Goal: Find specific page/section: Find specific page/section

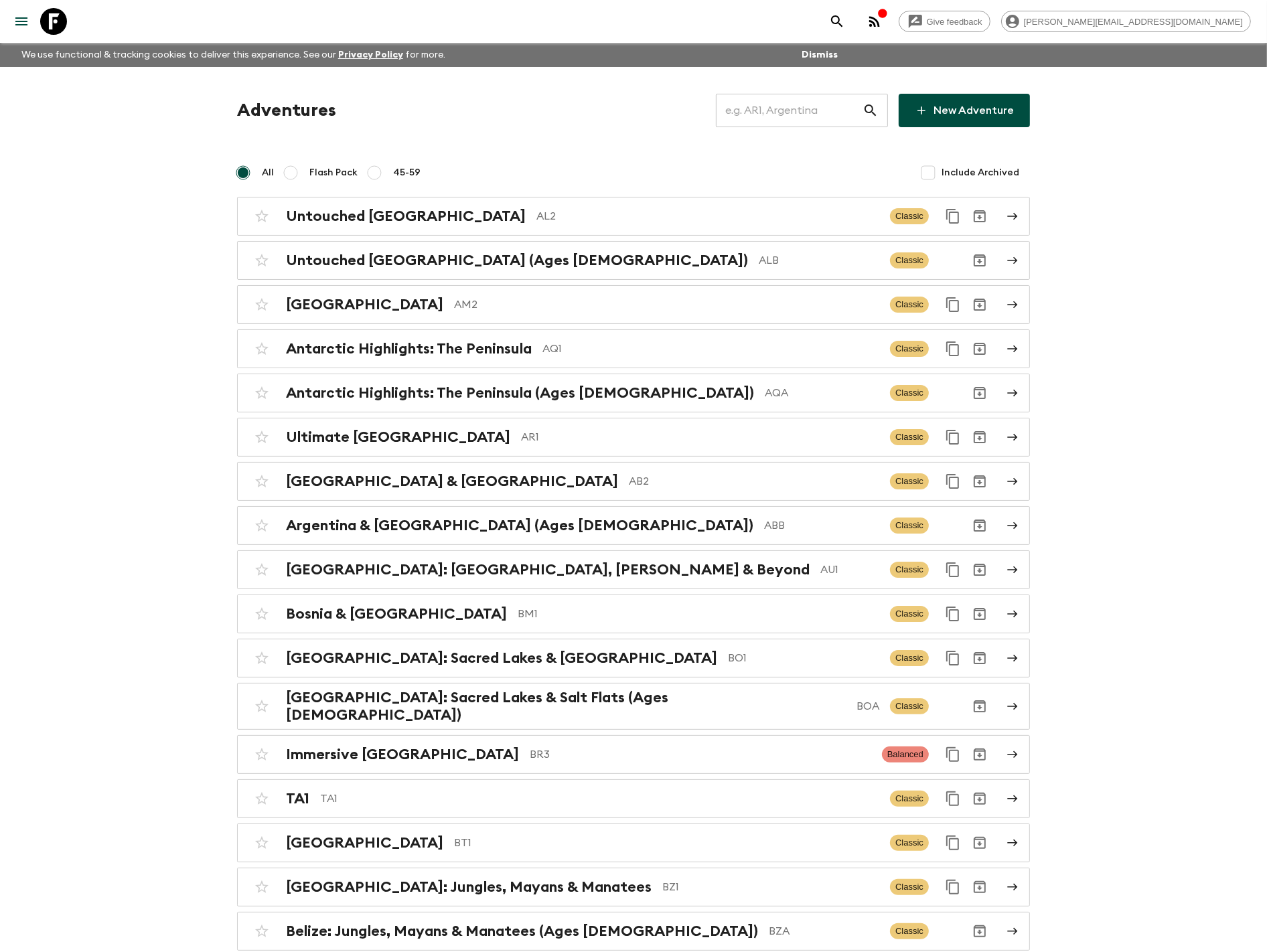
click at [784, 118] on input "text" at bounding box center [788, 111] width 146 height 38
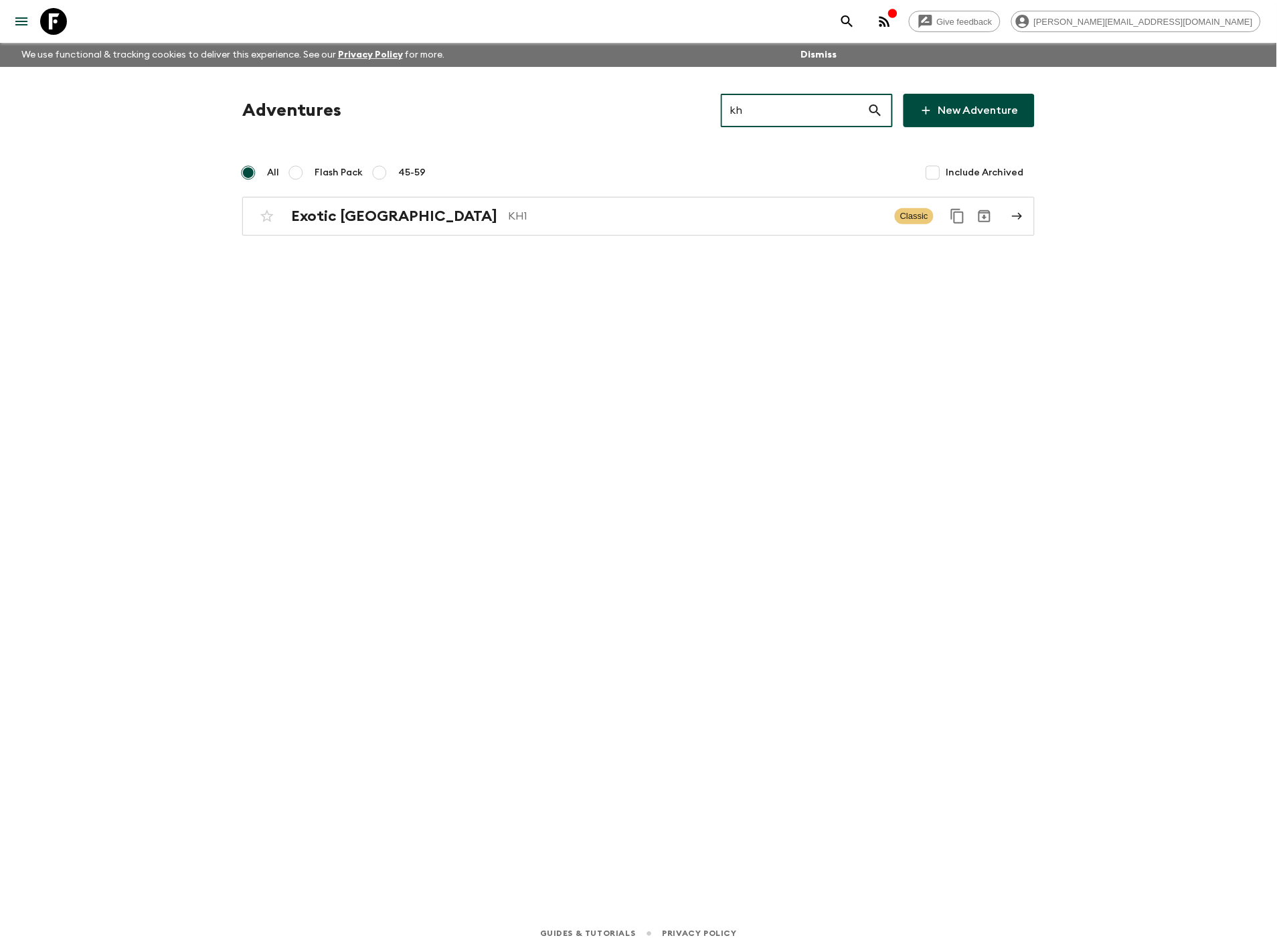
type input "kh"
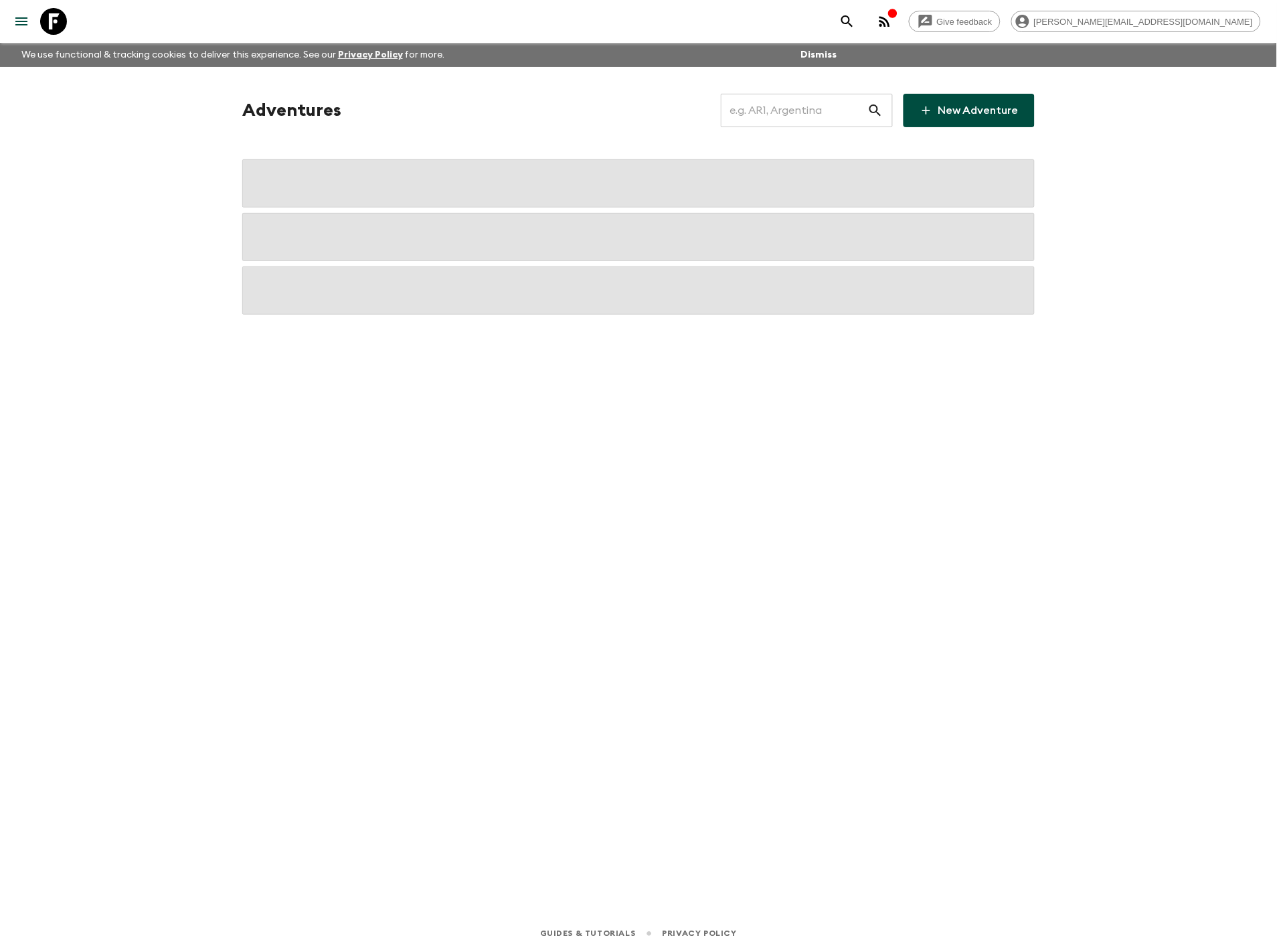
click at [775, 117] on input "text" at bounding box center [794, 111] width 146 height 38
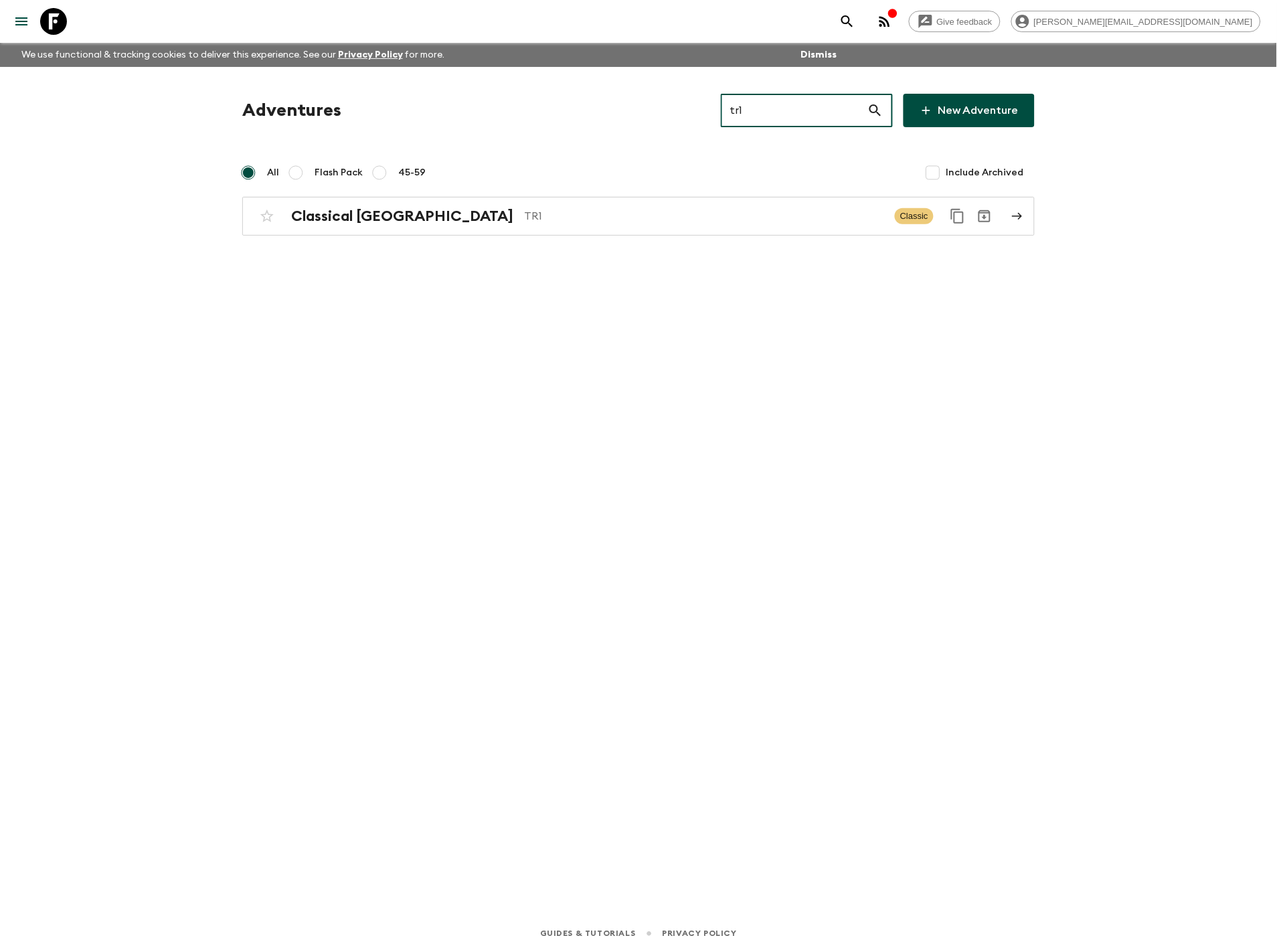
type input "tr1"
